Goal: Task Accomplishment & Management: Complete application form

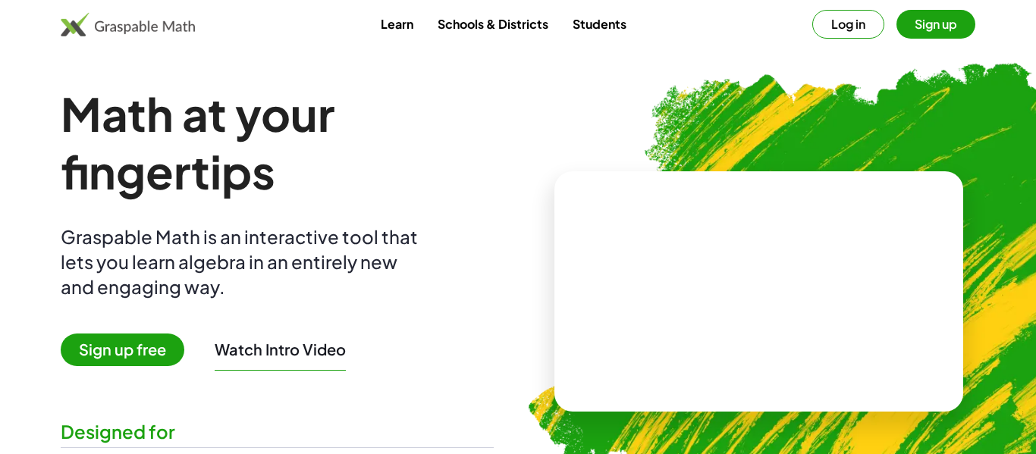
click at [583, 2] on div "Learn Schools & Districts Students Log in Sign up" at bounding box center [518, 24] width 1036 height 49
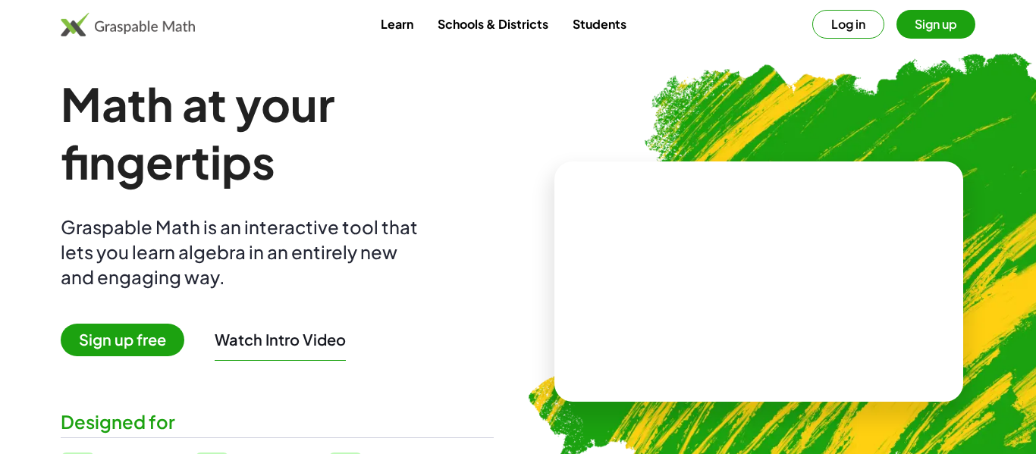
scroll to position [9, 0]
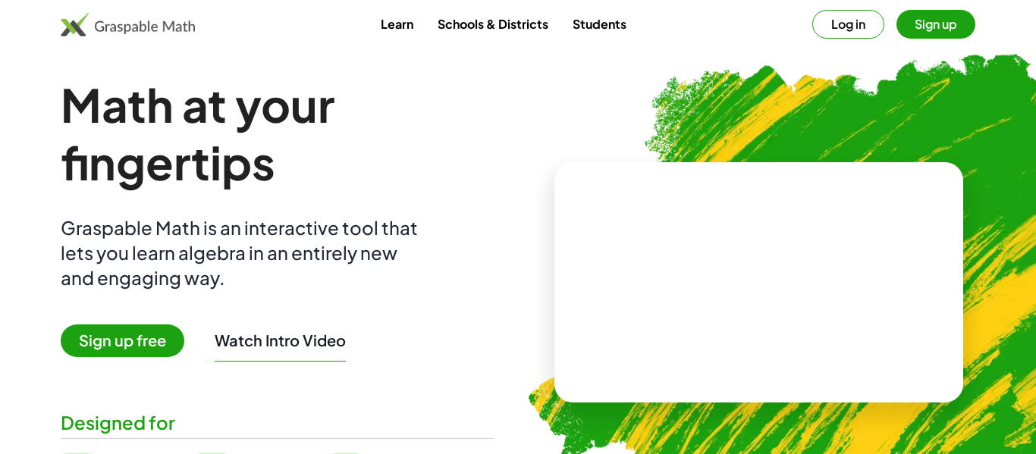
click at [501, 17] on link "Schools & Districts" at bounding box center [492, 24] width 135 height 28
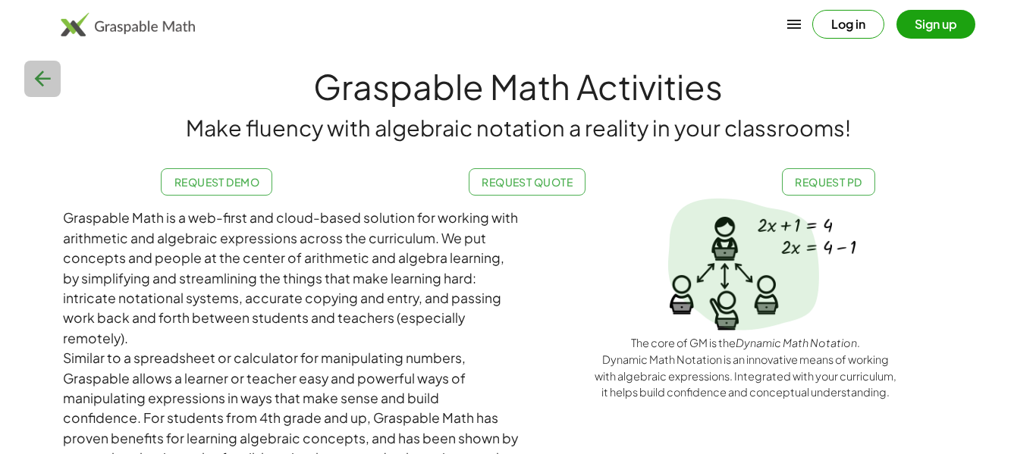
click at [31, 71] on icon "button" at bounding box center [42, 79] width 24 height 24
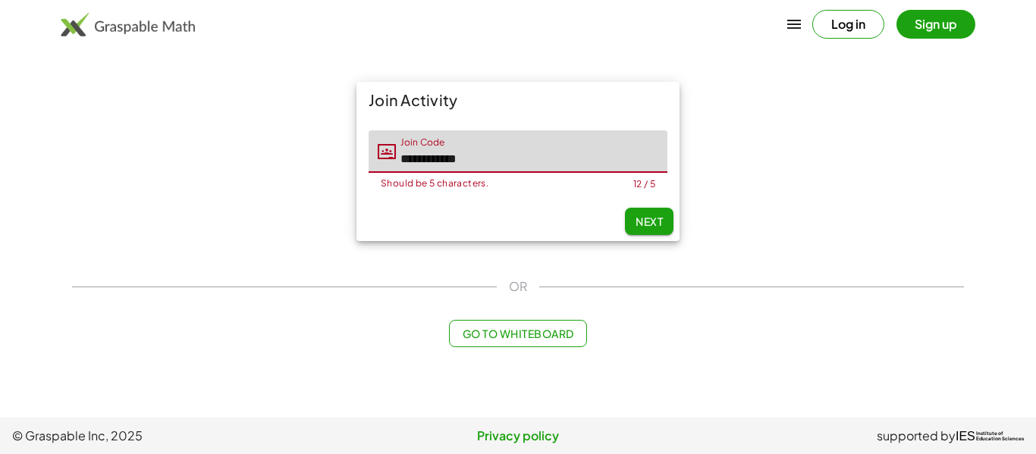
click at [499, 164] on input "**********" at bounding box center [531, 151] width 271 height 42
click at [135, 25] on img at bounding box center [128, 24] width 134 height 24
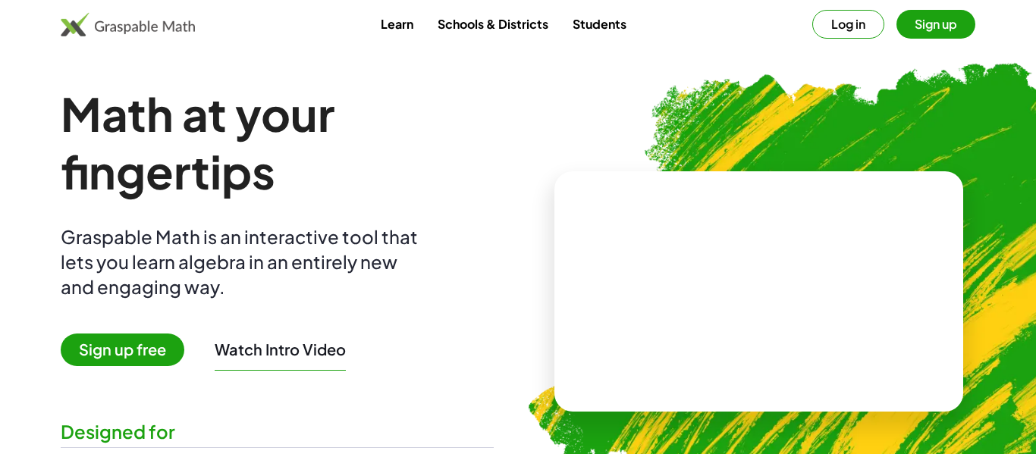
click at [948, 29] on button "Sign up" at bounding box center [935, 24] width 79 height 29
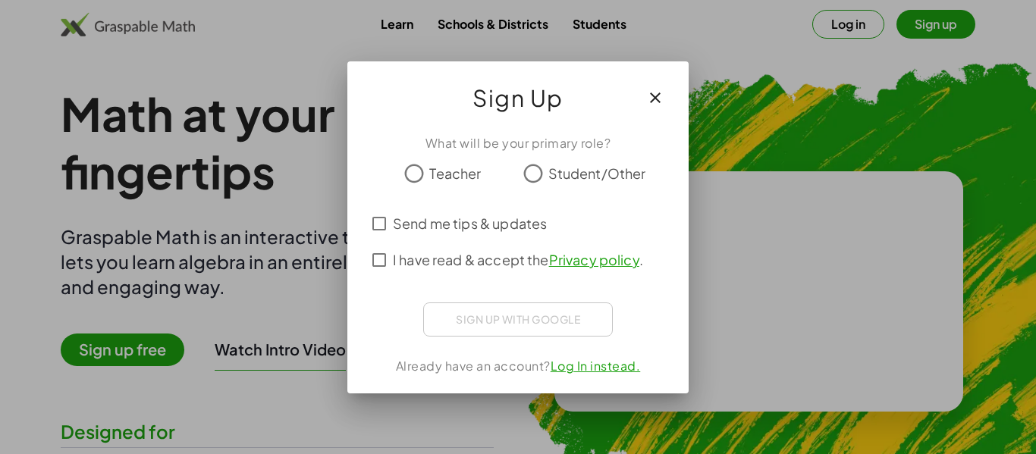
click at [578, 174] on span "Student/Other" at bounding box center [597, 173] width 98 height 20
click at [509, 265] on span "I have read & accept the Privacy policy ." at bounding box center [518, 259] width 250 height 20
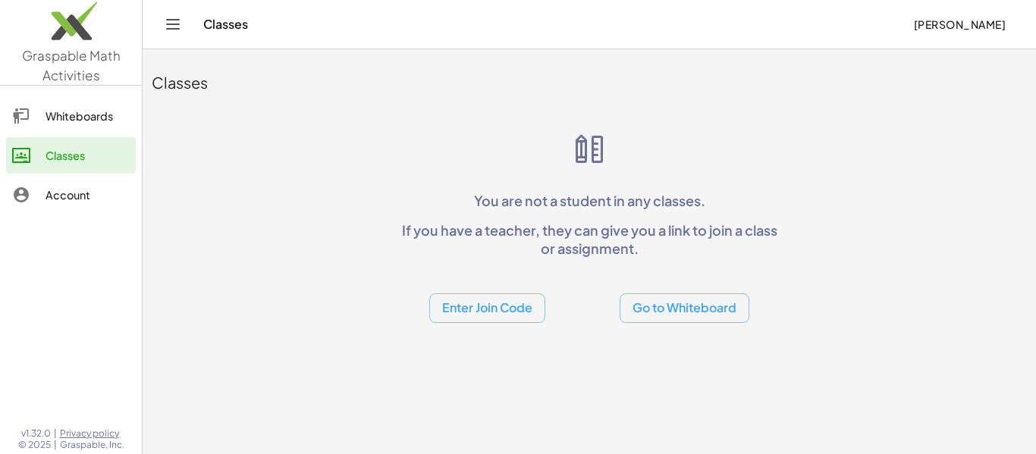
click at [493, 314] on button "Enter Join Code" at bounding box center [487, 308] width 116 height 30
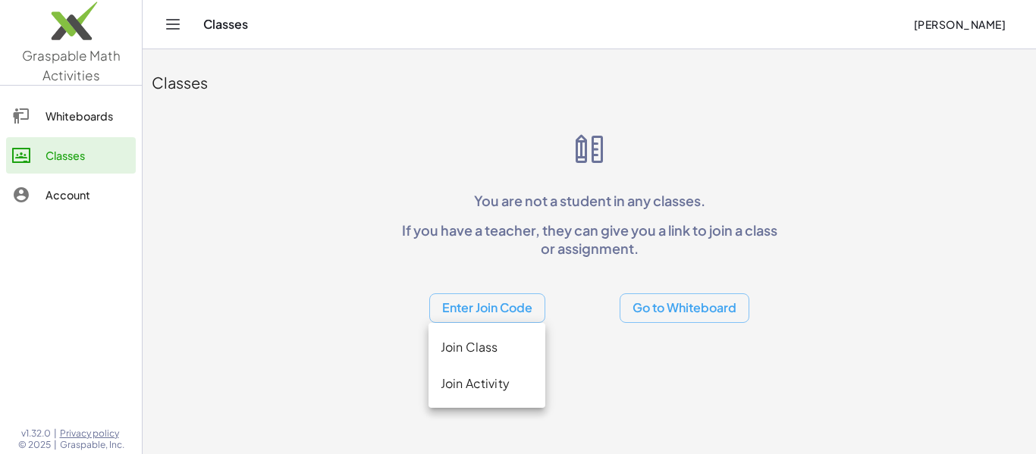
click at [469, 350] on div "Join Class" at bounding box center [486, 347] width 92 height 18
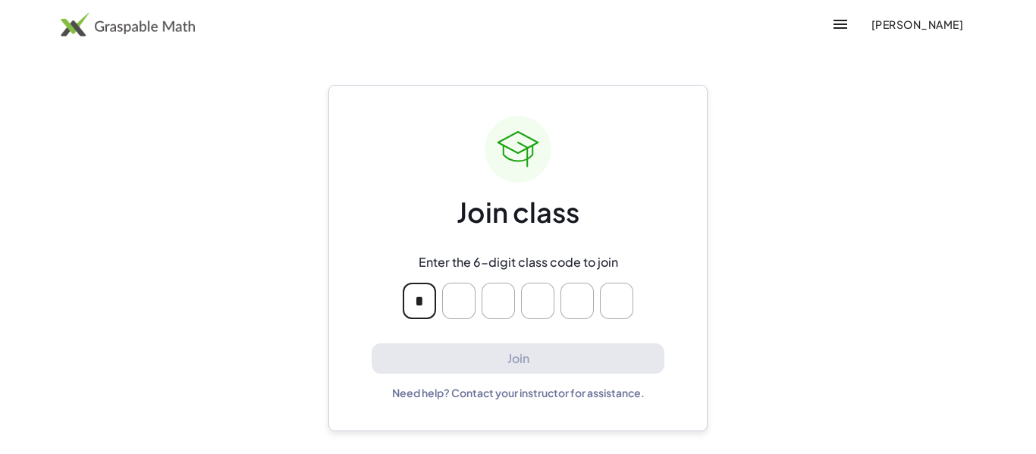
type input "*"
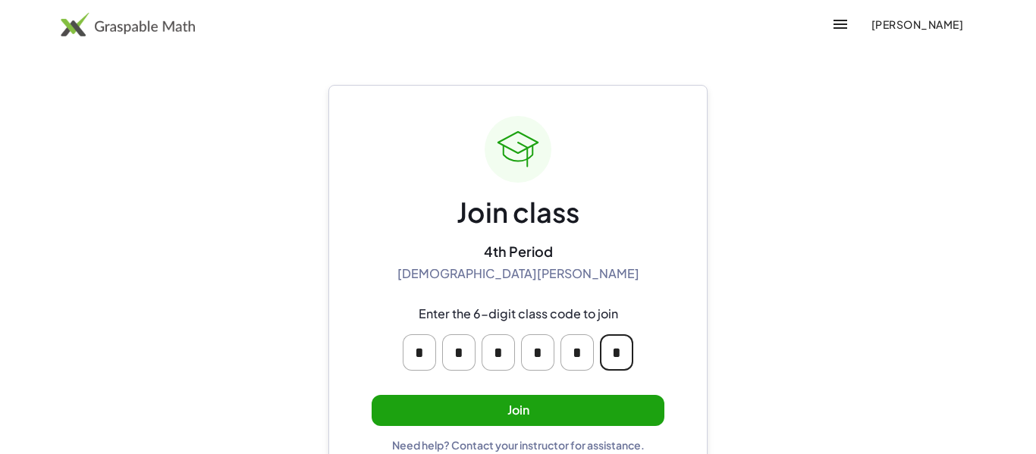
type input "*"
click at [456, 417] on button "Join" at bounding box center [517, 410] width 293 height 31
